Goal: Task Accomplishment & Management: Manage account settings

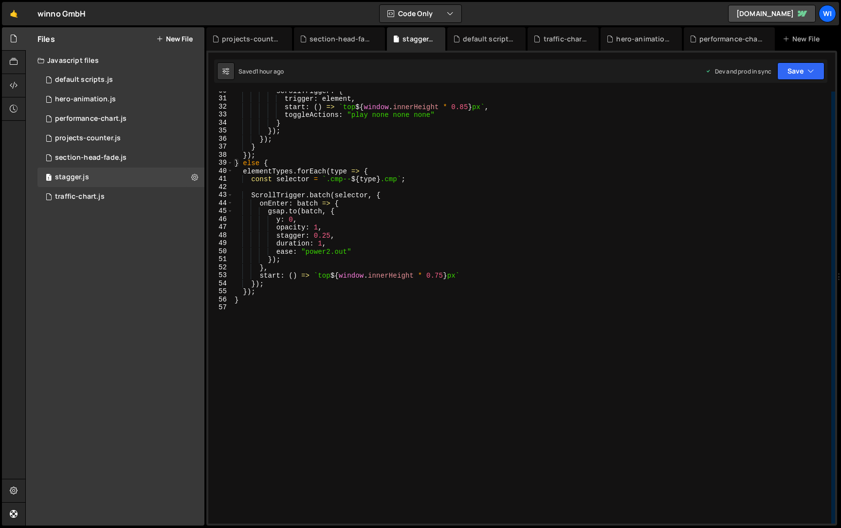
scroll to position [238, 0]
click at [0, 224] on div "Hold on a sec... Are you certain you wish to leave this page? Any changes you'v…" at bounding box center [420, 264] width 841 height 528
click at [12, 19] on link "🤙" at bounding box center [14, 13] width 24 height 23
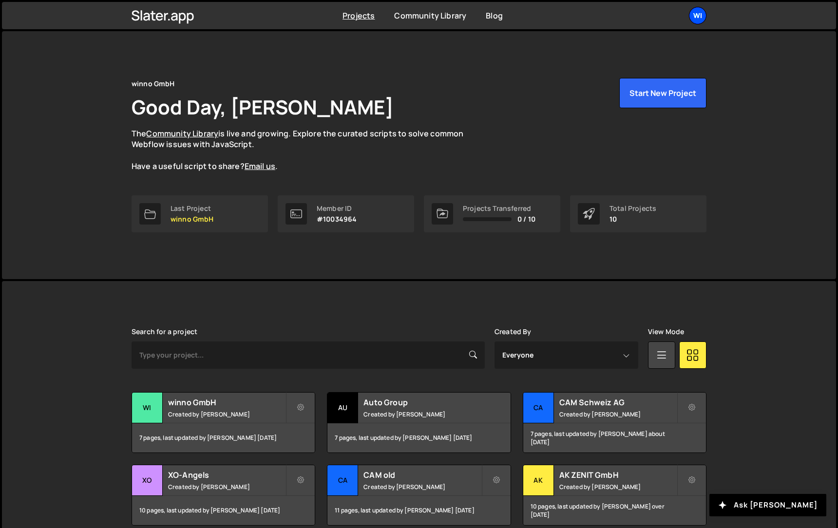
click at [696, 9] on div "wi" at bounding box center [698, 16] width 18 height 18
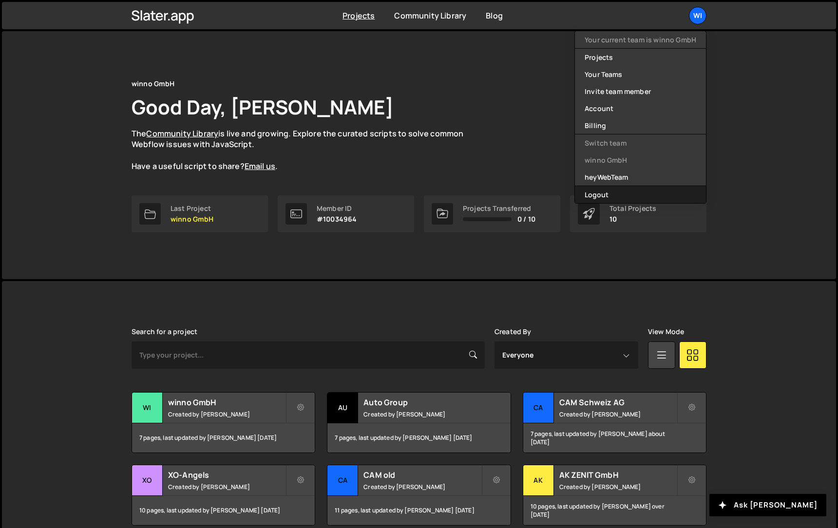
click at [624, 193] on button "Logout" at bounding box center [640, 194] width 131 height 17
